Goal: Check status: Check status

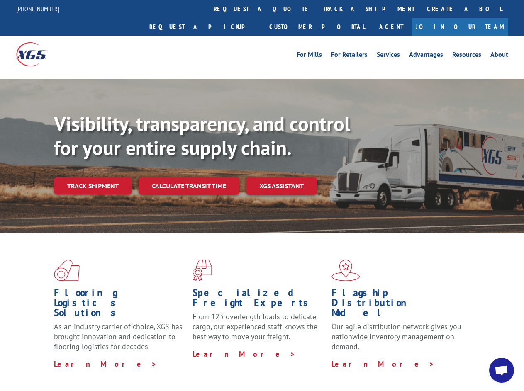
click at [262, 195] on div "Visibility, transparency, and control for your entire supply chain. Track shipm…" at bounding box center [289, 170] width 470 height 116
click at [317, 9] on link "track a shipment" at bounding box center [369, 9] width 104 height 18
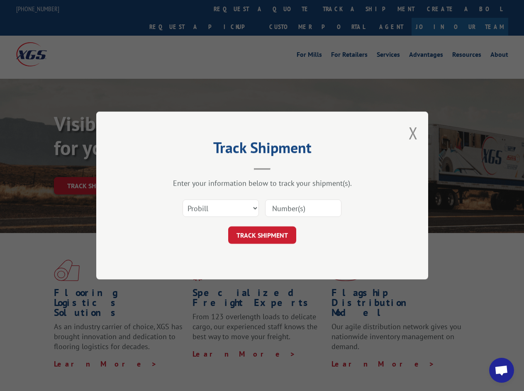
click at [290, 9] on div "Track Shipment Enter your information below to track your shipment(s). Select c…" at bounding box center [262, 195] width 524 height 391
click at [342, 9] on div "Track Shipment Enter your information below to track your shipment(s). Select c…" at bounding box center [262, 195] width 524 height 391
click at [93, 168] on div "Track Shipment Enter your information below to track your shipment(s). Select c…" at bounding box center [262, 195] width 524 height 391
click at [188, 168] on header "Track Shipment" at bounding box center [262, 156] width 249 height 28
click at [282, 168] on header "Track Shipment" at bounding box center [262, 156] width 249 height 28
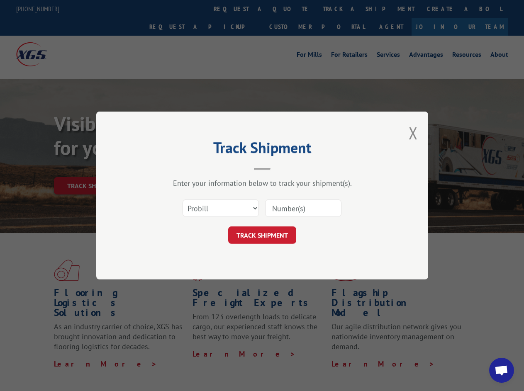
click at [502, 371] on span "Open chat" at bounding box center [502, 372] width 14 height 12
